Goal: Information Seeking & Learning: Check status

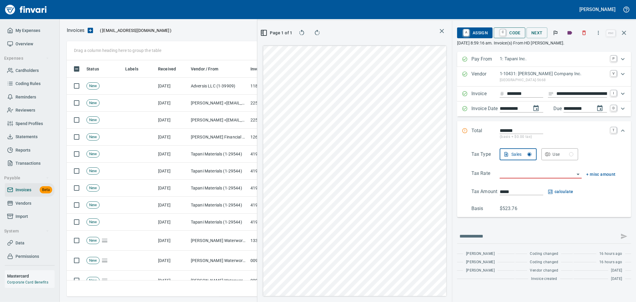
scroll to position [226, 403]
click at [512, 36] on span "C Code" at bounding box center [509, 33] width 22 height 10
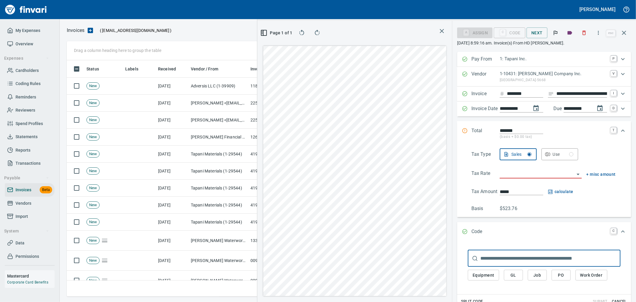
click at [553, 244] on div "​ Equipment GL Job PO Work Order" at bounding box center [544, 267] width 165 height 46
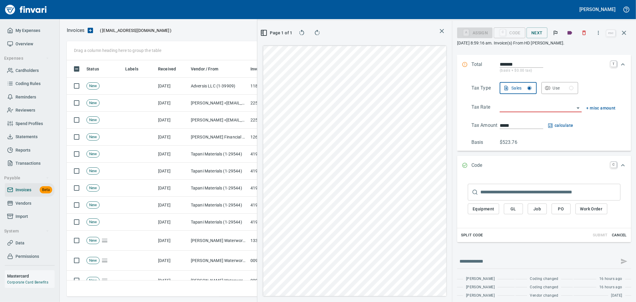
click at [557, 209] on span "PO" at bounding box center [561, 208] width 10 height 7
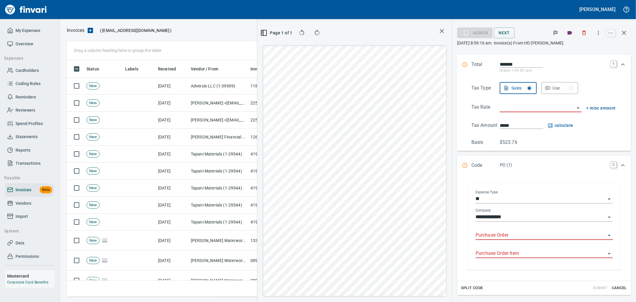
click at [514, 236] on input "Purchase Order" at bounding box center [540, 235] width 130 height 8
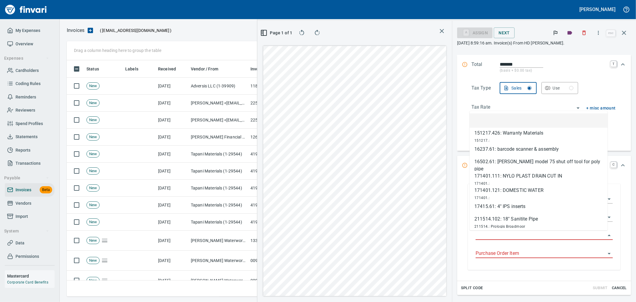
scroll to position [226, 403]
click at [516, 222] on div "211514.102: 18" Sanitite Pipe" at bounding box center [505, 218] width 63 height 7
type input "**********"
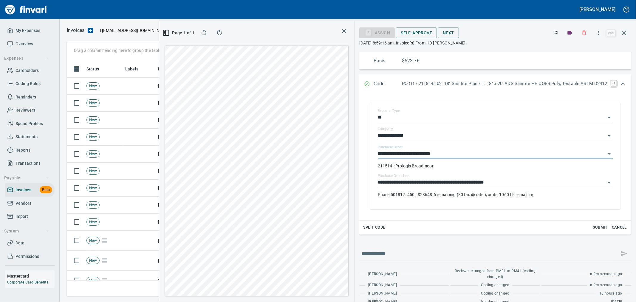
scroll to position [166, 0]
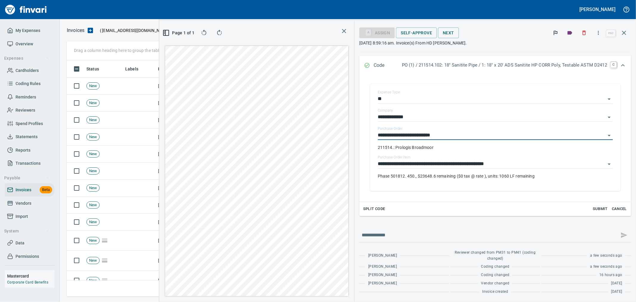
click at [615, 210] on span "Cancel" at bounding box center [619, 208] width 16 height 7
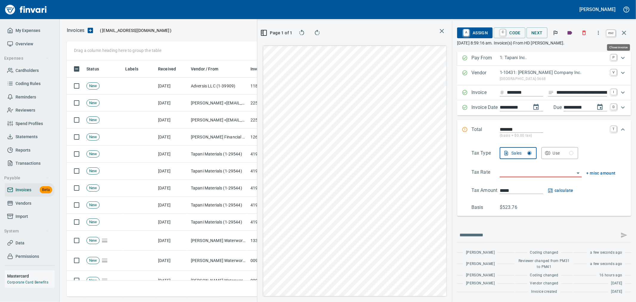
scroll to position [226, 403]
click at [622, 31] on icon "button" at bounding box center [624, 33] width 4 height 4
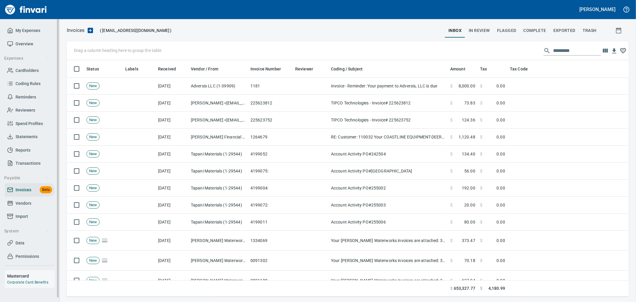
scroll to position [231, 551]
click at [27, 165] on span "Transactions" at bounding box center [27, 162] width 25 height 7
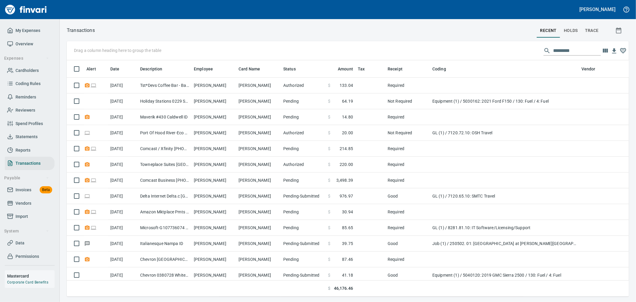
scroll to position [226, 552]
click at [621, 32] on icon "button" at bounding box center [618, 30] width 5 height 6
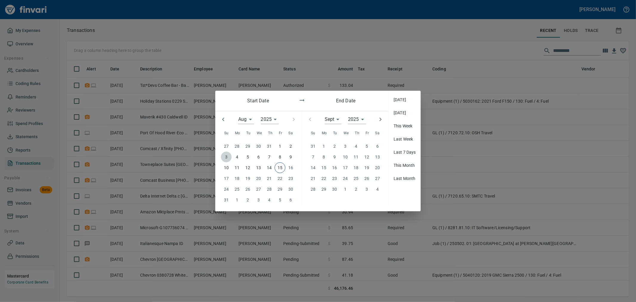
click at [228, 159] on span "3" at bounding box center [226, 156] width 11 height 7
click at [227, 167] on p "10" at bounding box center [226, 167] width 5 height 7
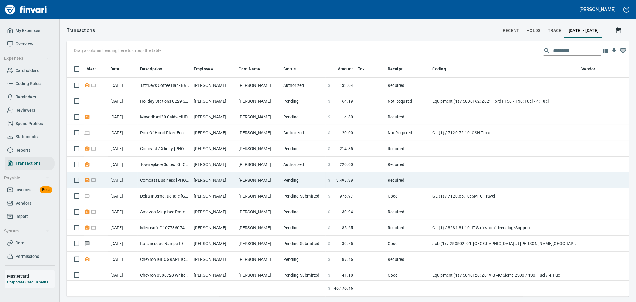
scroll to position [226, 552]
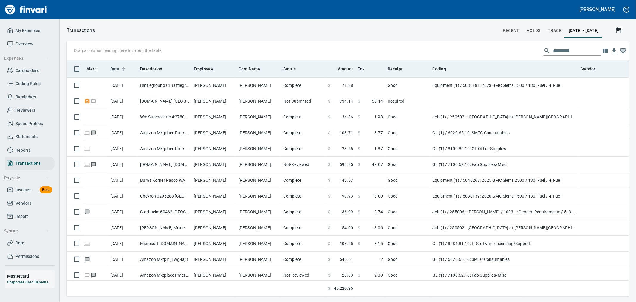
click at [119, 69] on span "Date" at bounding box center [114, 68] width 9 height 7
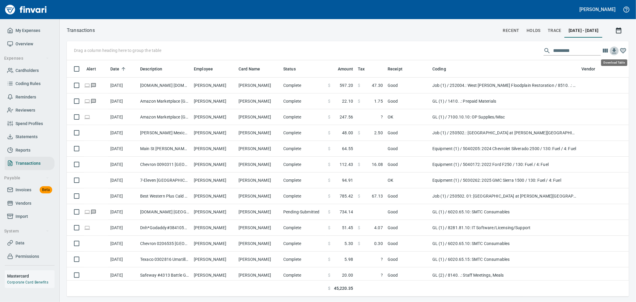
click at [612, 51] on icon "button" at bounding box center [613, 50] width 7 height 7
